Goal: Task Accomplishment & Management: Manage account settings

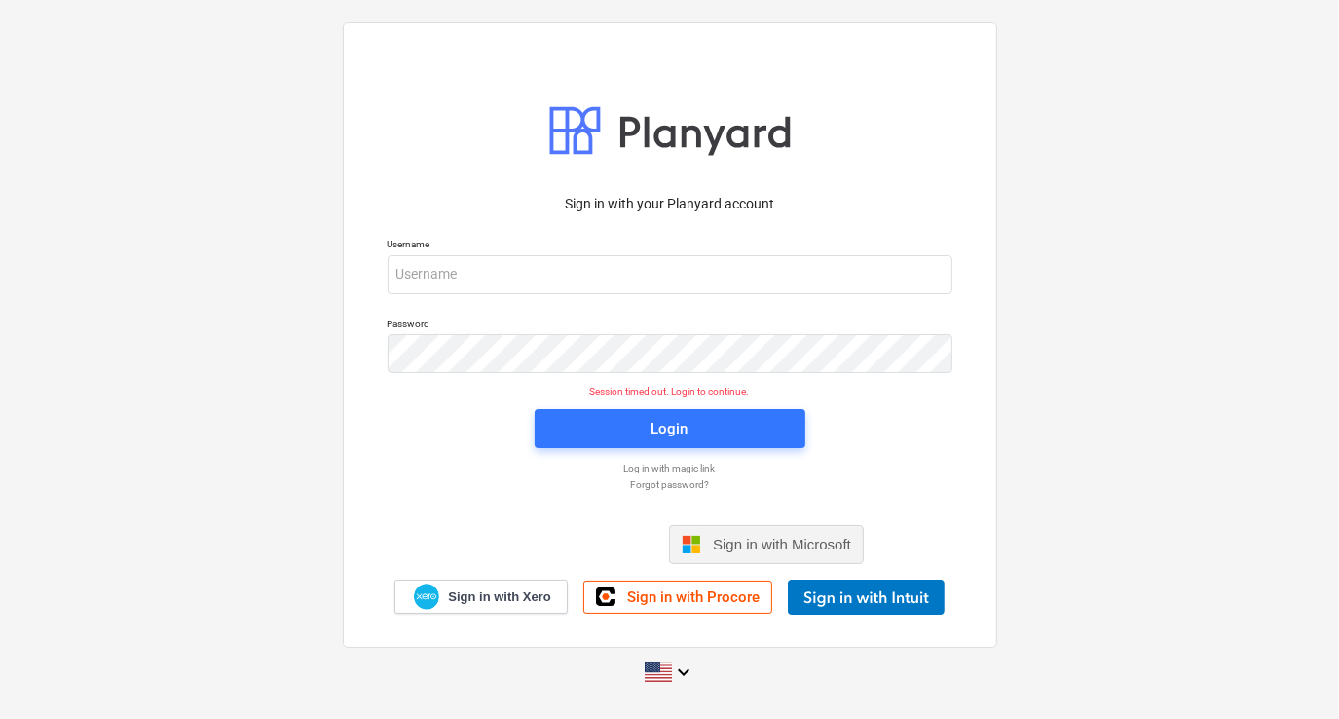
click at [722, 539] on span "Sign in with Microsoft" at bounding box center [782, 544] width 138 height 17
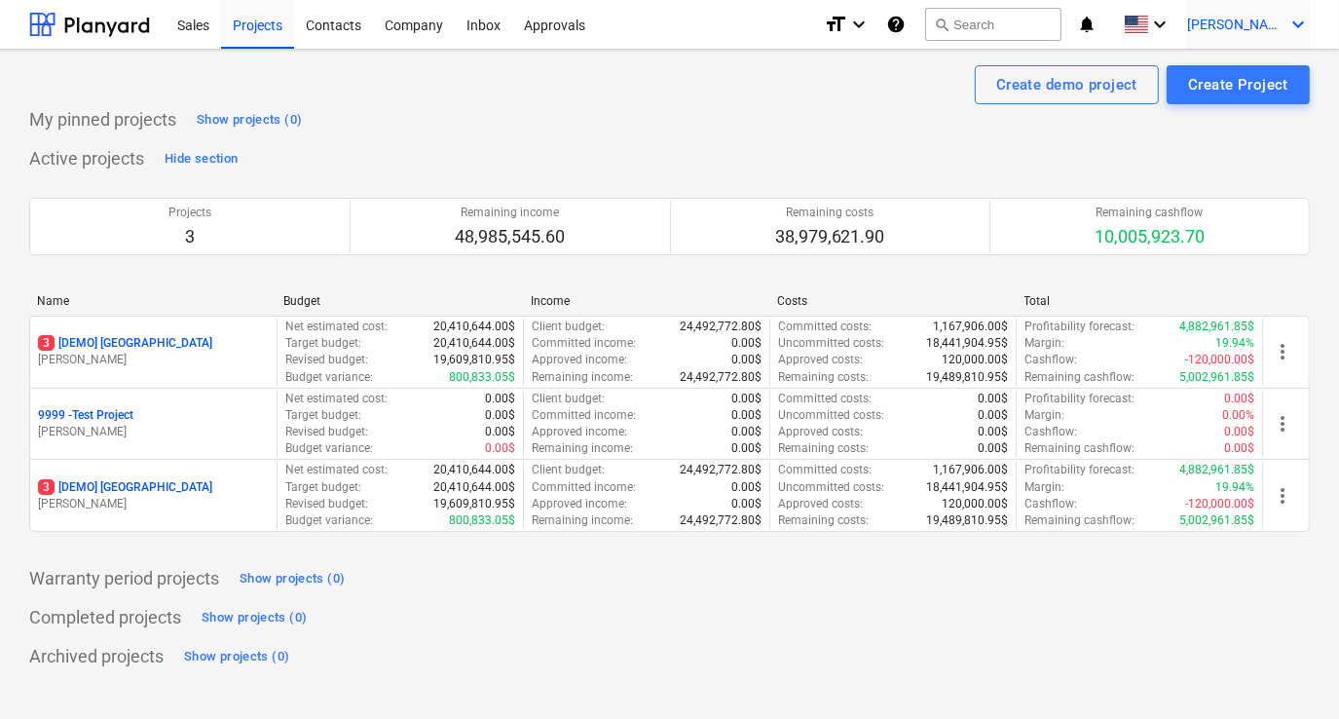
click at [1224, 29] on span "D. Crandall" at bounding box center [1235, 25] width 97 height 16
click at [420, 27] on div at bounding box center [669, 359] width 1339 height 719
click at [420, 27] on div "Company" at bounding box center [414, 24] width 82 height 50
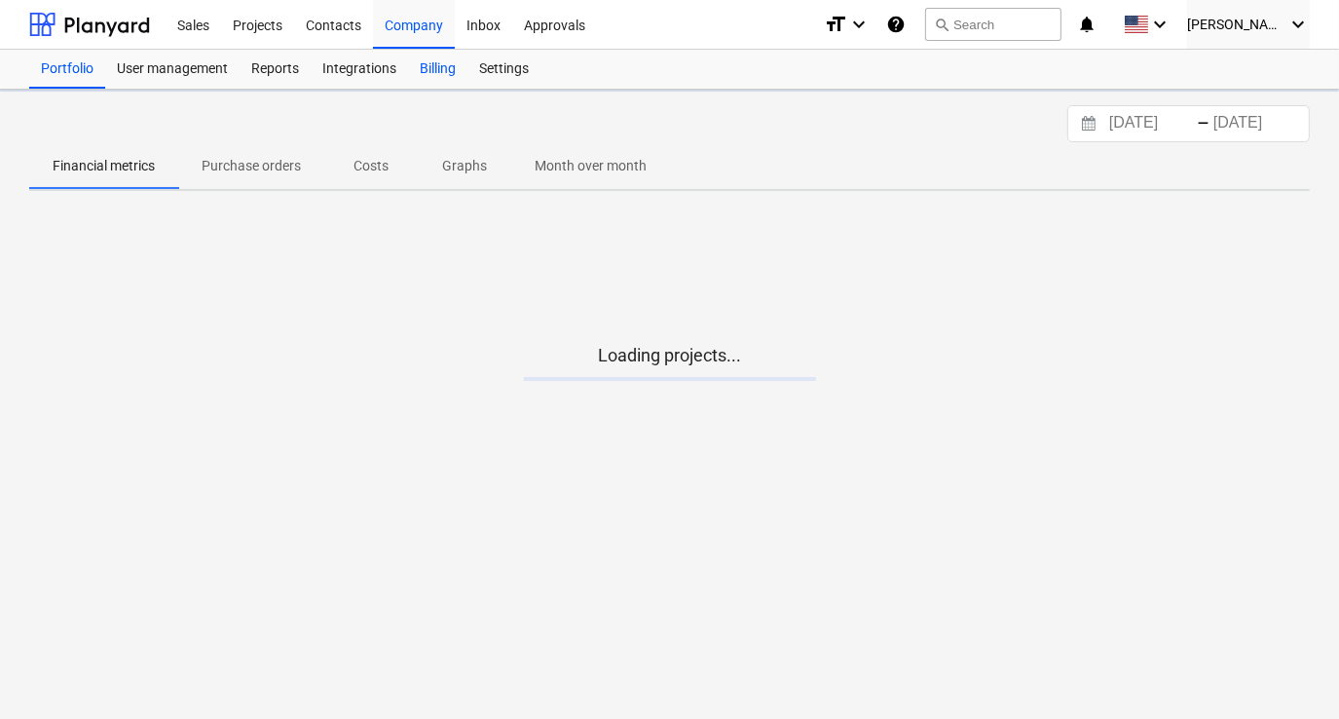
click at [420, 62] on div "Billing" at bounding box center [437, 69] width 59 height 39
